Goal: Information Seeking & Learning: Learn about a topic

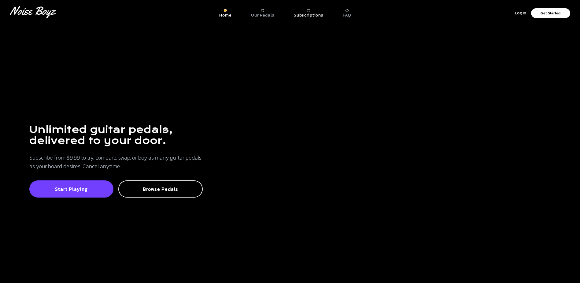
click at [305, 14] on p "Subscriptions" at bounding box center [308, 16] width 29 height 6
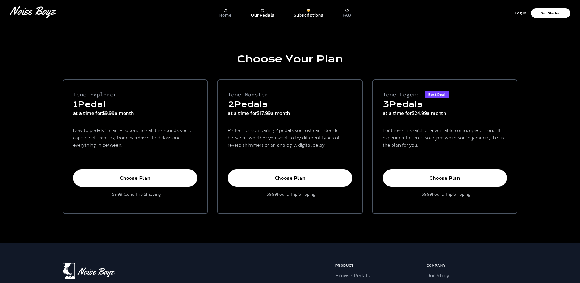
click at [259, 13] on p "Our Pedals" at bounding box center [262, 16] width 23 height 6
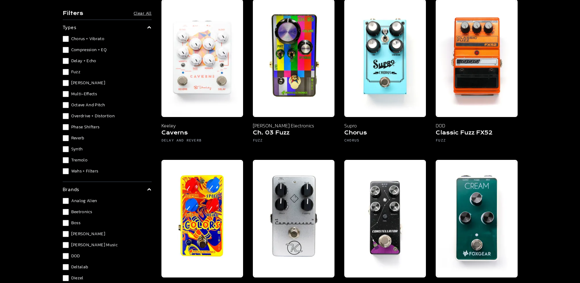
scroll to position [581, 0]
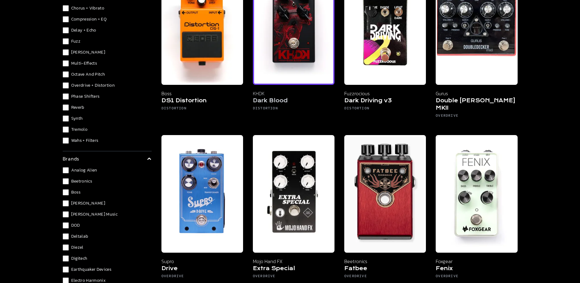
scroll to position [428, 0]
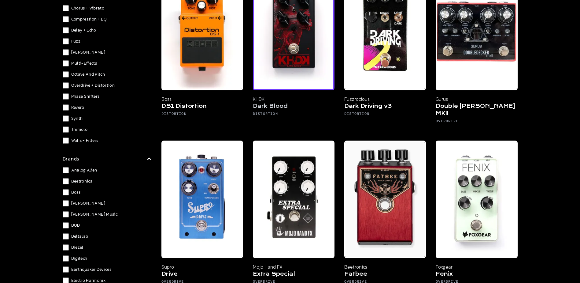
click at [298, 78] on img at bounding box center [294, 31] width 82 height 117
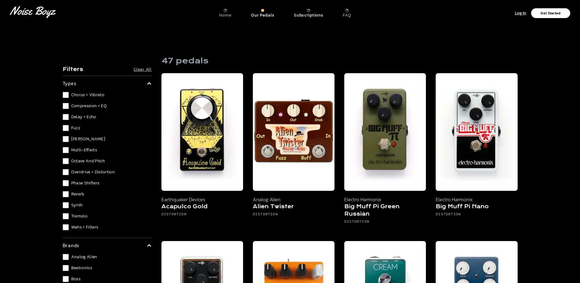
click at [306, 14] on p "Subscriptions" at bounding box center [308, 16] width 29 height 6
